Goal: Task Accomplishment & Management: Use online tool/utility

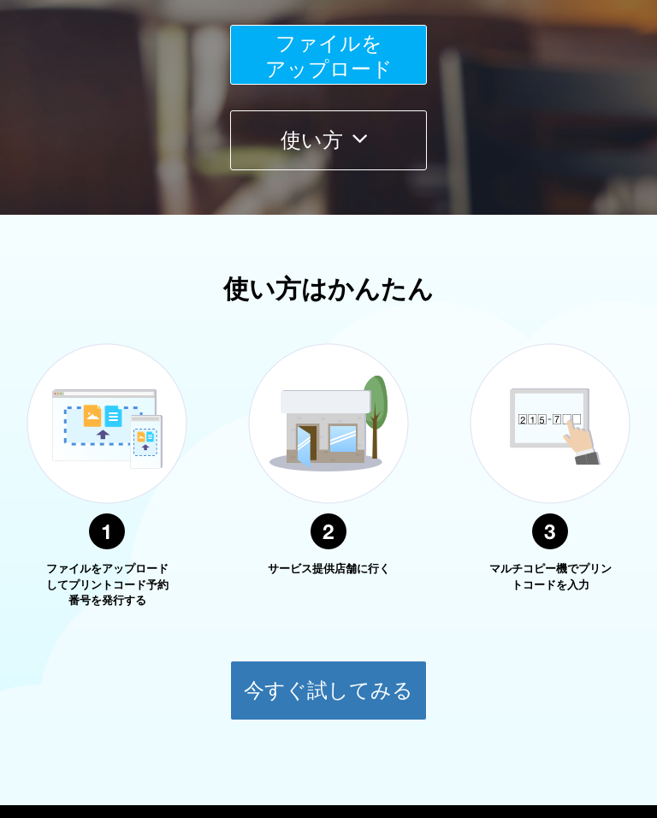
scroll to position [437, 0]
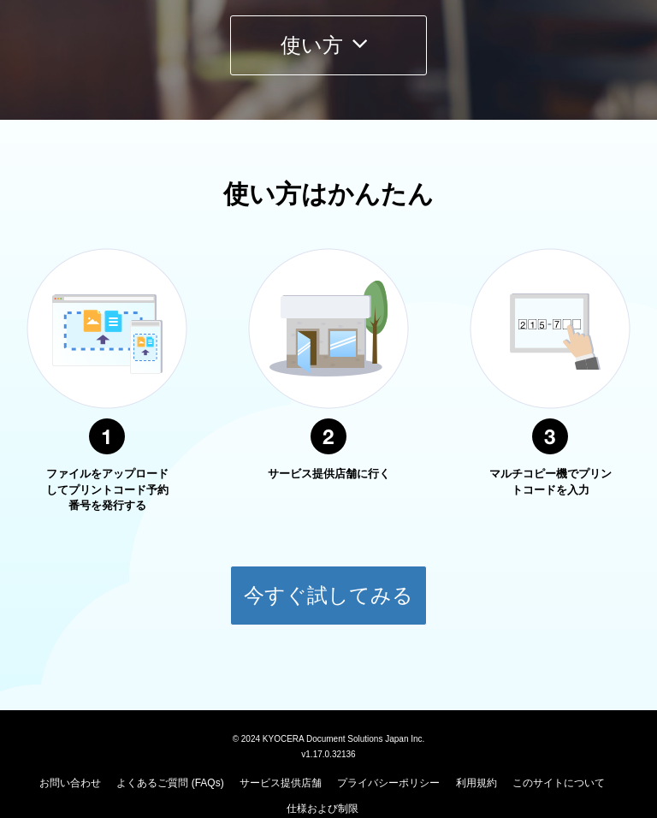
click at [363, 581] on button "今すぐ試してみる" at bounding box center [328, 596] width 197 height 60
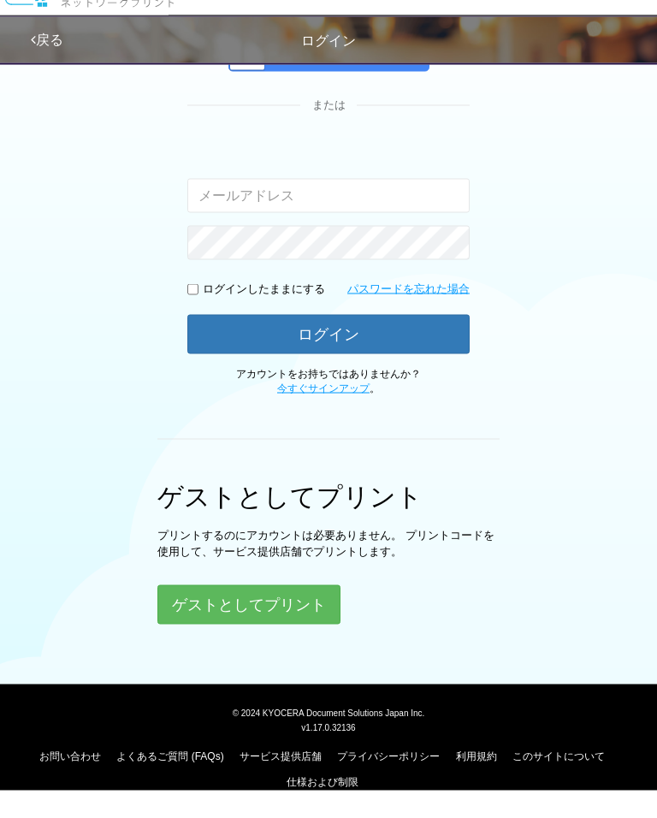
scroll to position [199, 0]
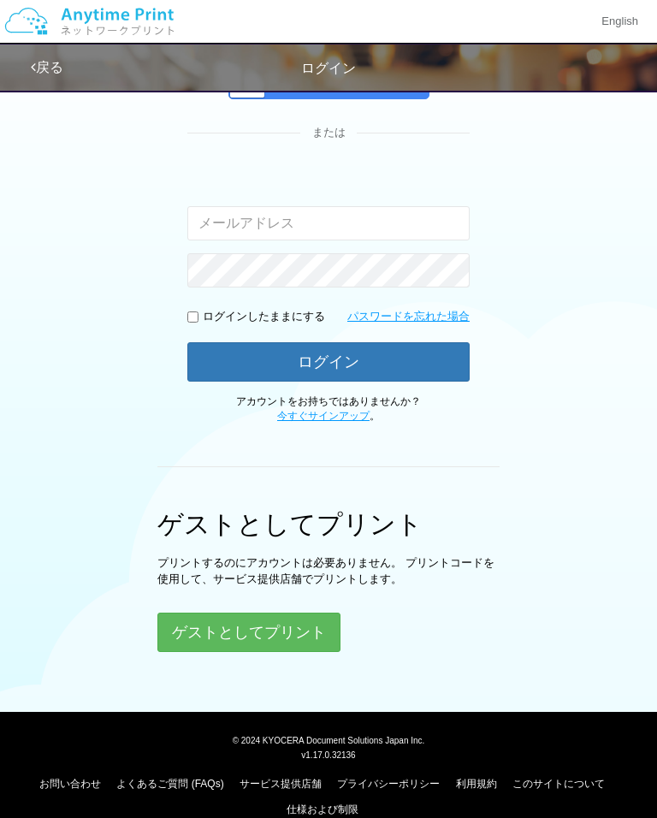
click at [285, 625] on button "ゲストとしてプリント" at bounding box center [248, 632] width 183 height 39
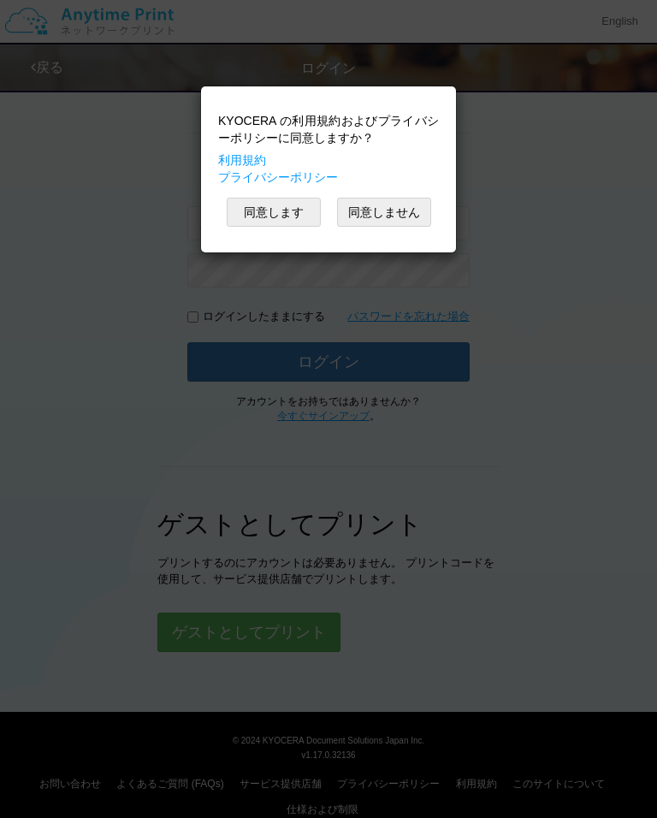
click at [291, 199] on button "同意します" at bounding box center [274, 212] width 94 height 29
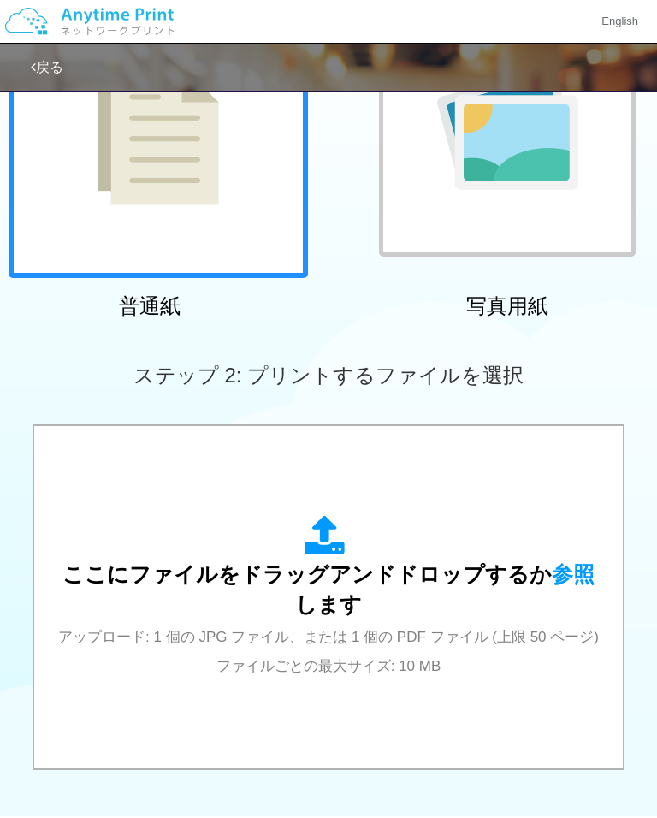
scroll to position [485, 0]
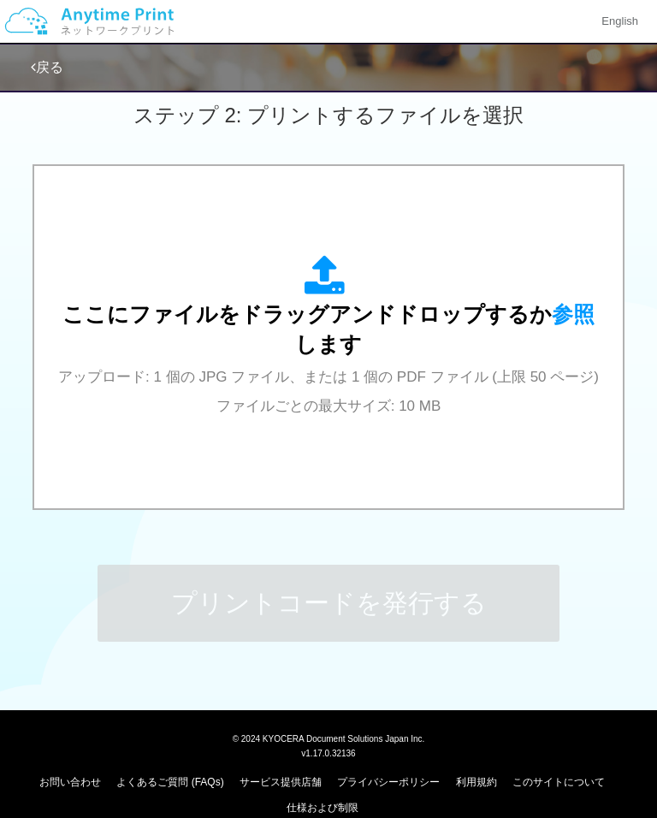
click at [555, 302] on span "参照" at bounding box center [573, 314] width 43 height 24
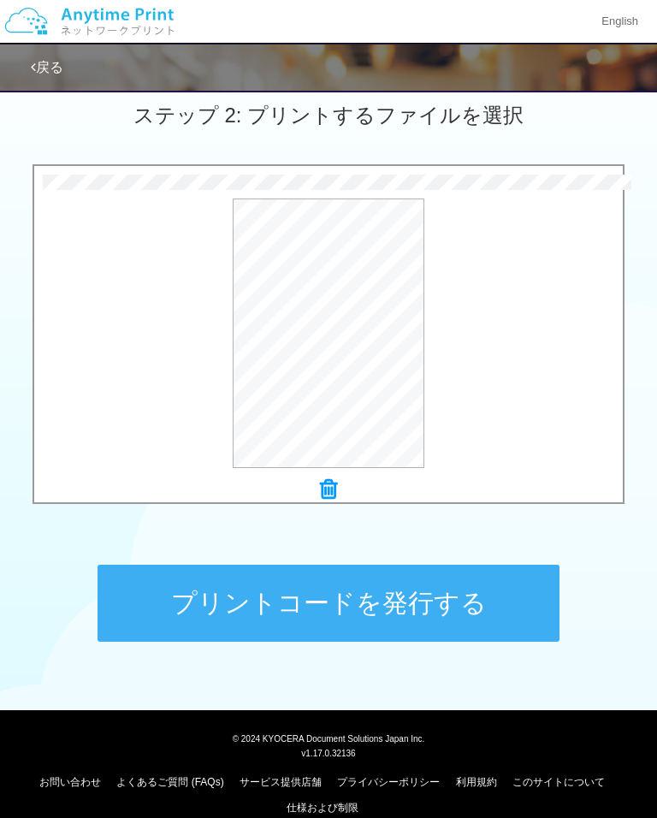
click at [460, 593] on button "プリントコードを発行する" at bounding box center [329, 603] width 462 height 77
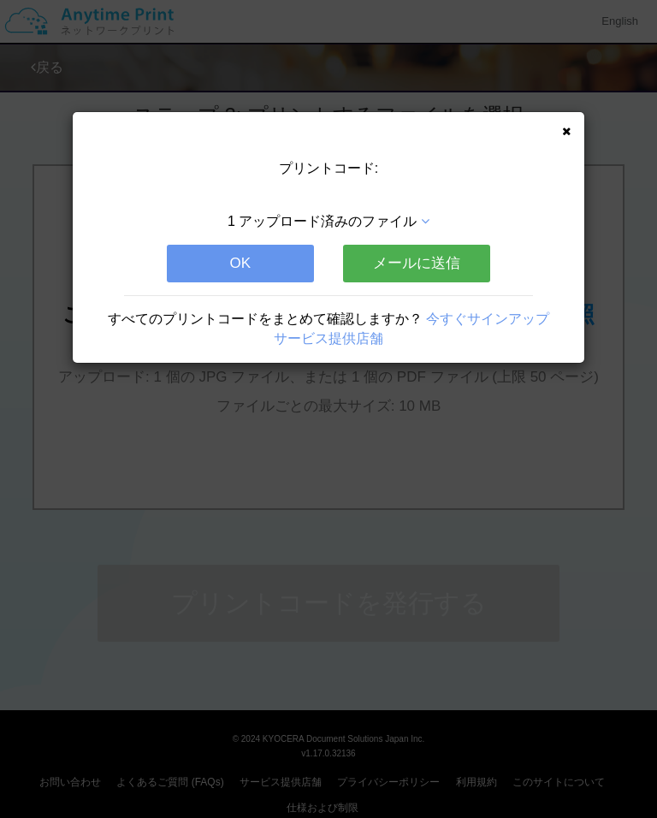
scroll to position [0, 0]
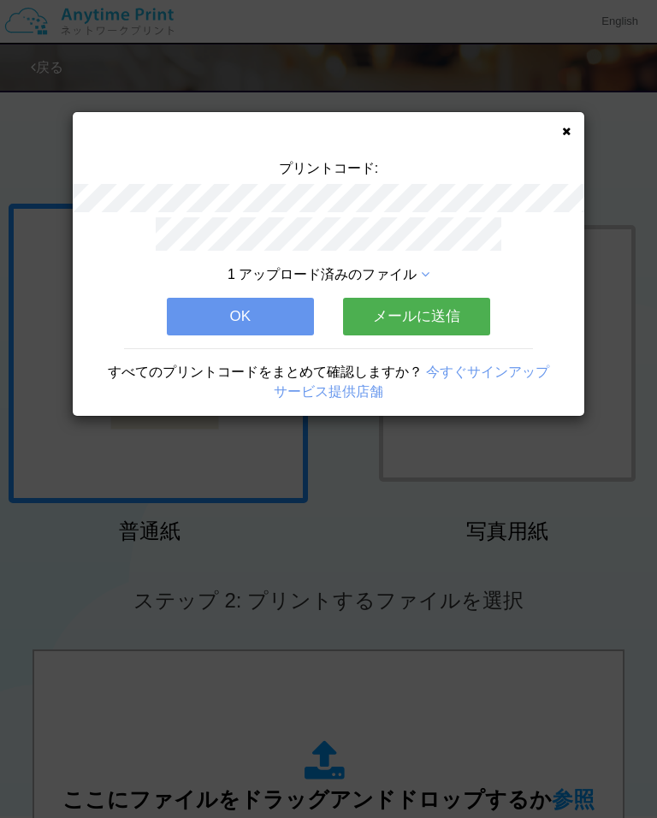
click at [285, 315] on button "OK" at bounding box center [240, 317] width 147 height 38
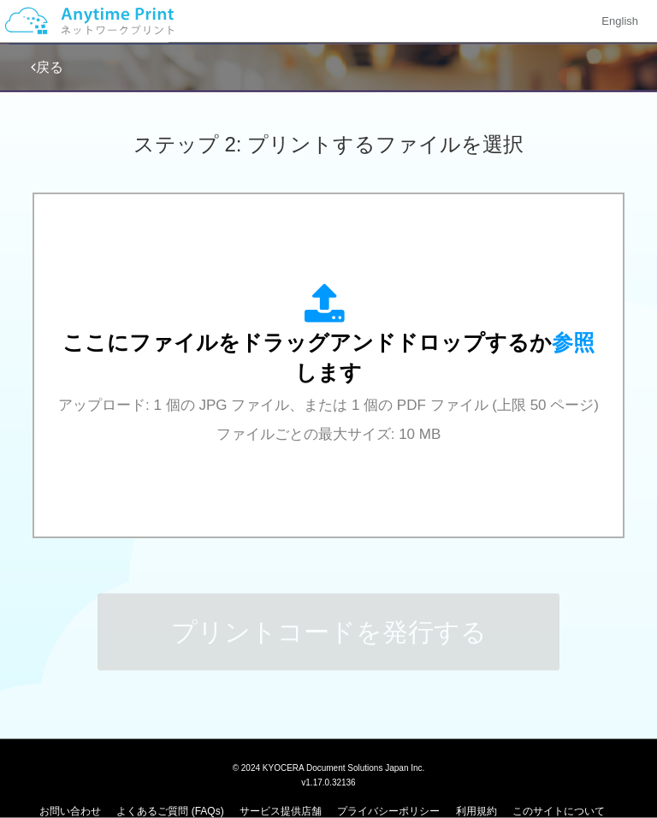
scroll to position [485, 0]
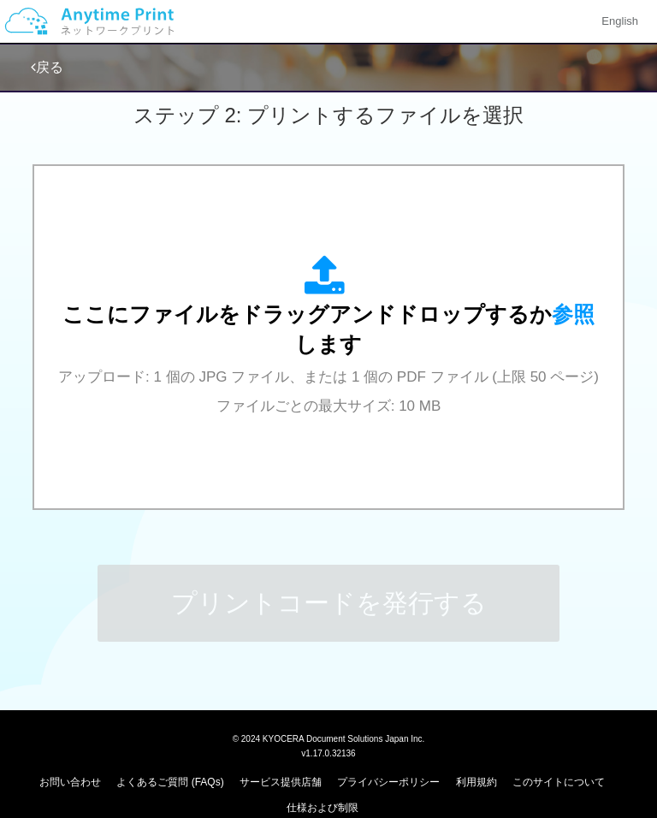
click at [558, 302] on span "参照" at bounding box center [573, 314] width 43 height 24
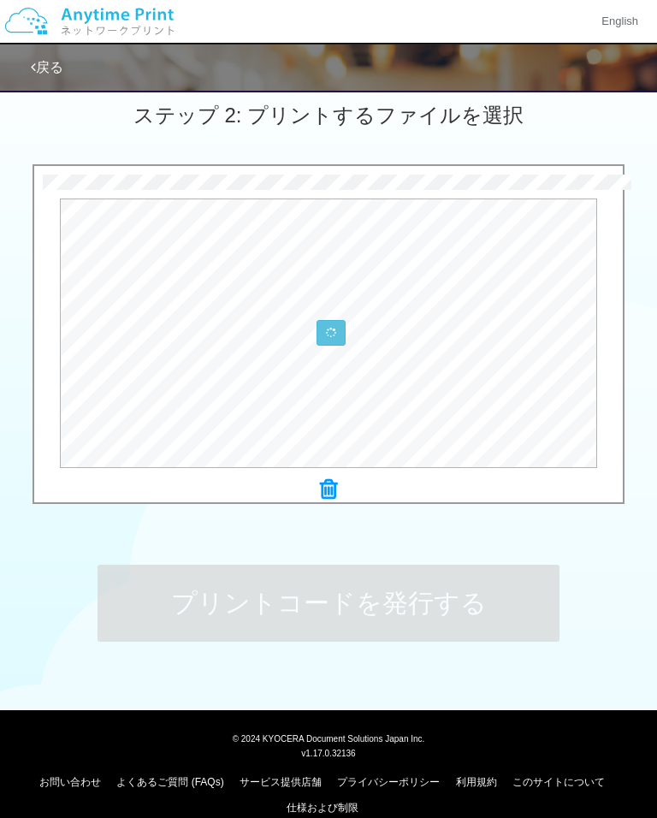
click at [333, 492] on icon at bounding box center [328, 489] width 17 height 22
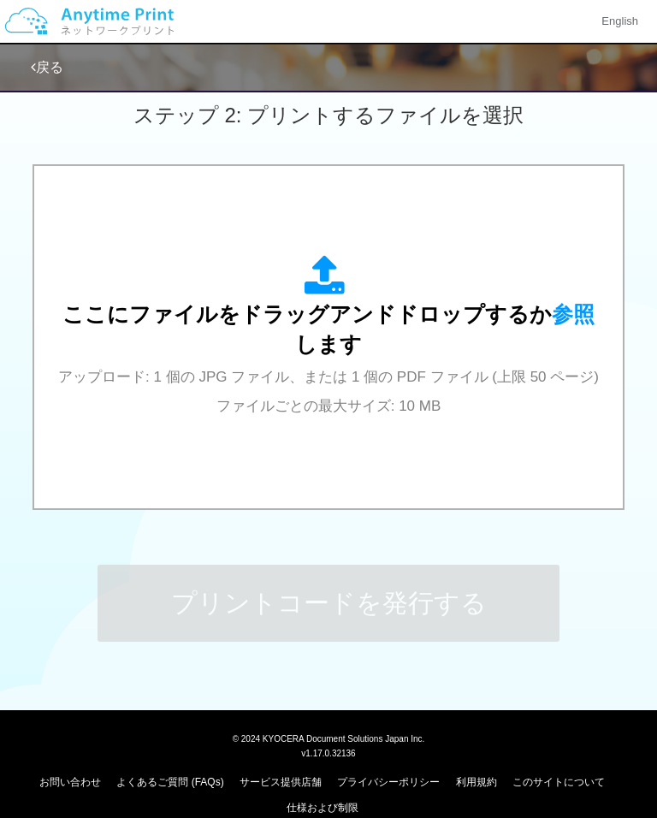
click at [553, 302] on span "参照" at bounding box center [573, 314] width 43 height 24
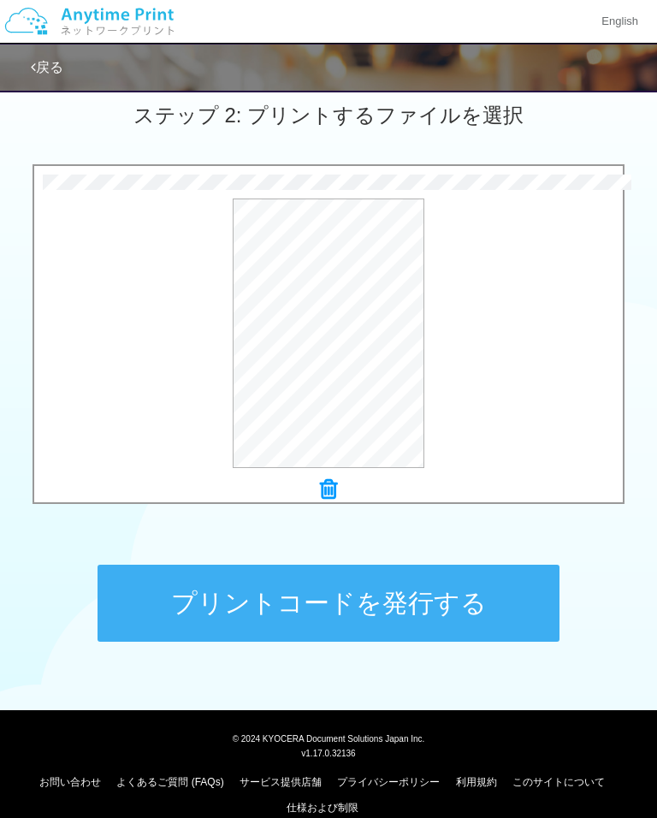
click at [489, 601] on button "プリントコードを発行する" at bounding box center [329, 603] width 462 height 77
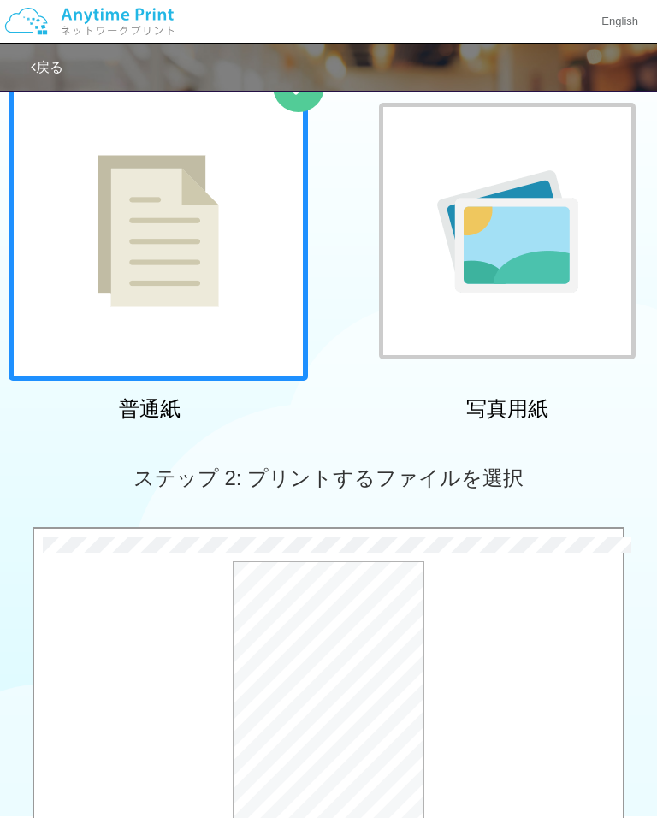
scroll to position [0, 0]
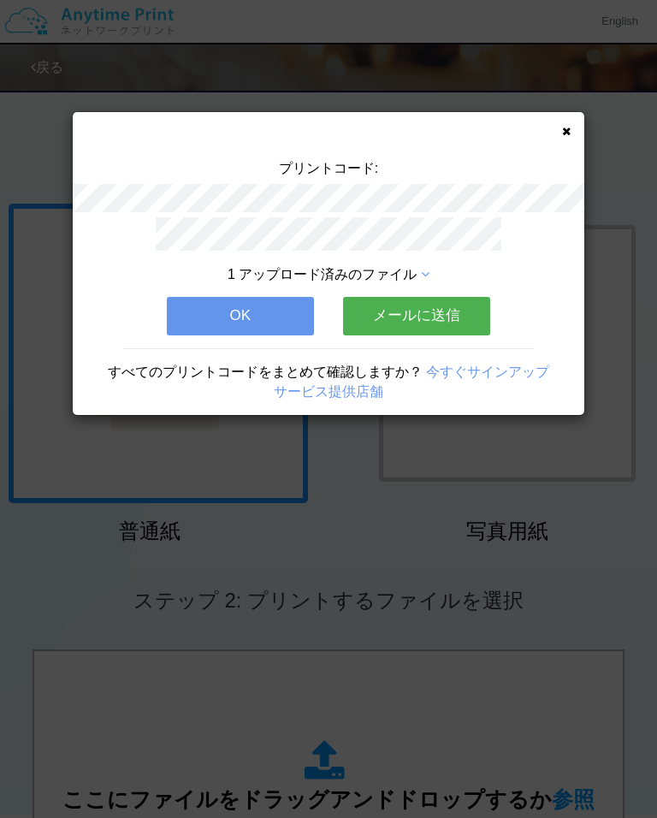
click at [427, 313] on button "メールに送信" at bounding box center [416, 316] width 147 height 38
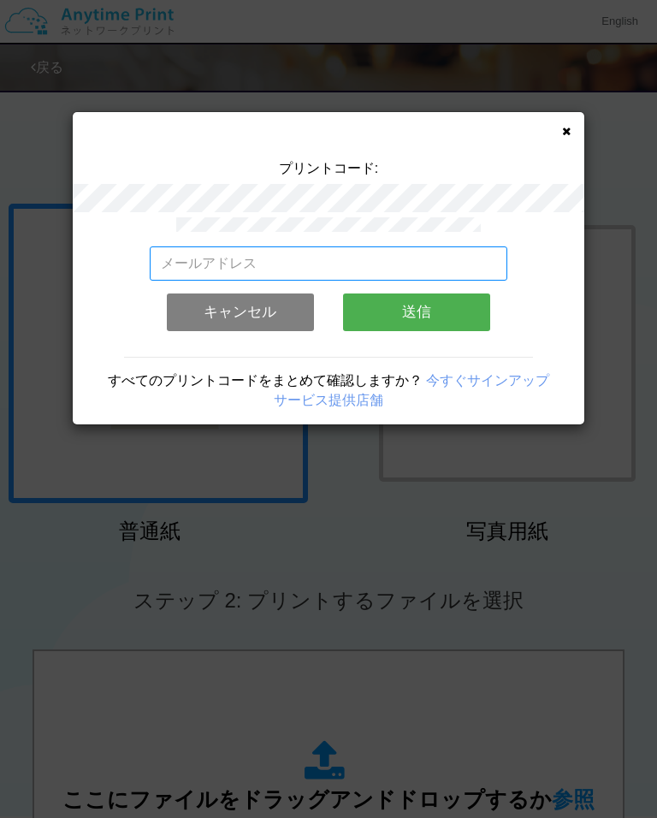
click at [193, 266] on input "email" at bounding box center [329, 263] width 359 height 34
type input "[EMAIL_ADDRESS][DOMAIN_NAME]"
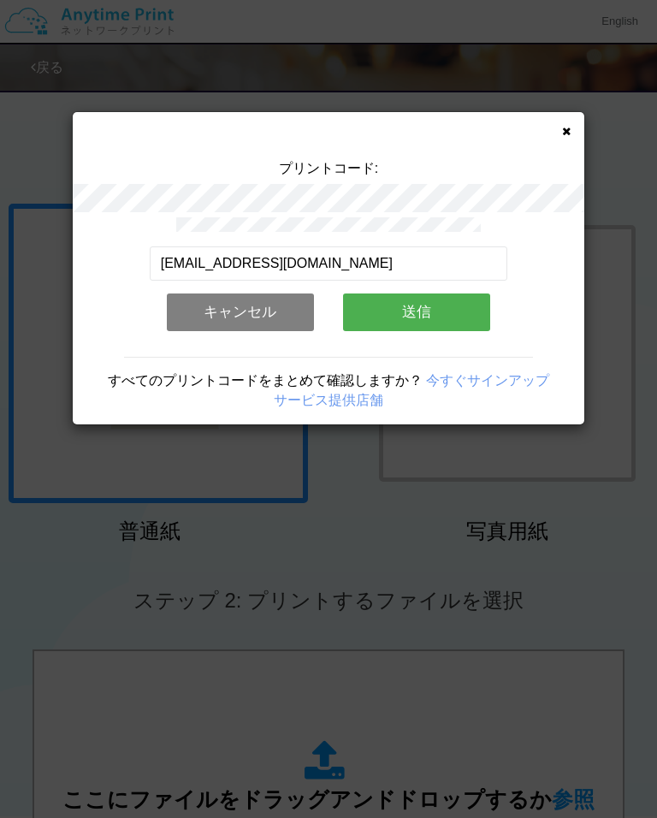
click at [445, 314] on button "送信" at bounding box center [416, 313] width 147 height 38
click at [432, 318] on button "送信" at bounding box center [416, 313] width 147 height 38
click at [453, 307] on button "送信" at bounding box center [416, 313] width 147 height 38
click at [430, 313] on button "送信" at bounding box center [416, 313] width 147 height 38
click at [443, 309] on button "送信" at bounding box center [416, 313] width 147 height 38
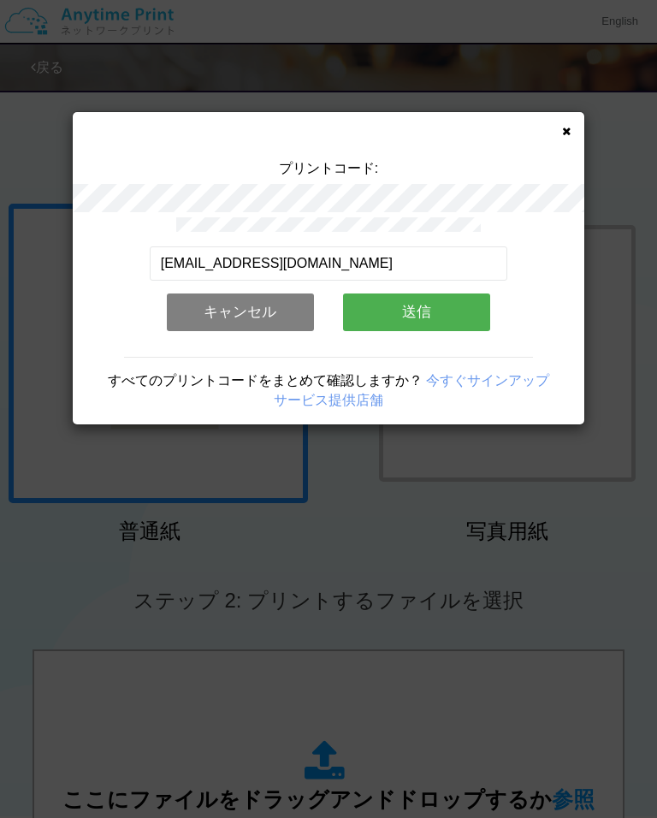
click at [437, 312] on button "送信" at bounding box center [416, 313] width 147 height 38
click at [440, 307] on button "送信" at bounding box center [416, 313] width 147 height 38
click at [419, 307] on button "送信" at bounding box center [416, 313] width 147 height 38
